Goal: Task Accomplishment & Management: Manage account settings

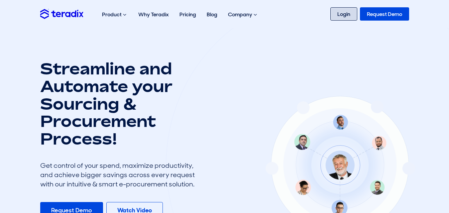
click at [341, 13] on link "Login" at bounding box center [343, 13] width 27 height 13
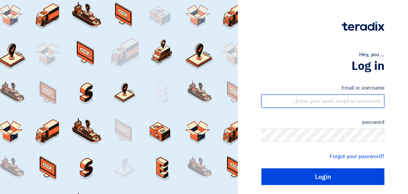
type input "[EMAIL_ADDRESS][DOMAIN_NAME]"
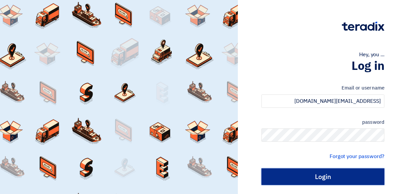
click at [297, 179] on input "Login" at bounding box center [323, 176] width 123 height 17
type input "Sign in"
